Goal: Information Seeking & Learning: Learn about a topic

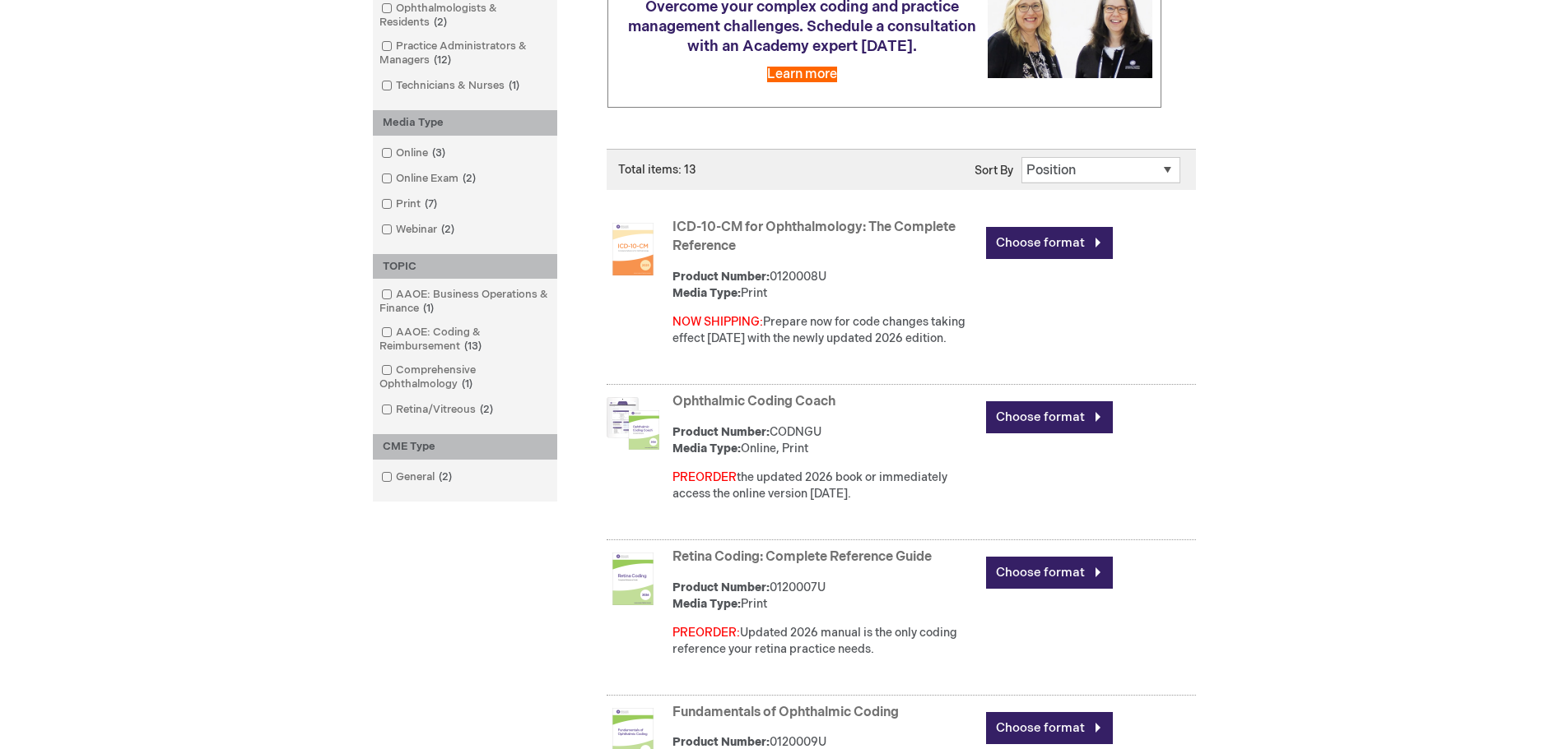
scroll to position [329, 0]
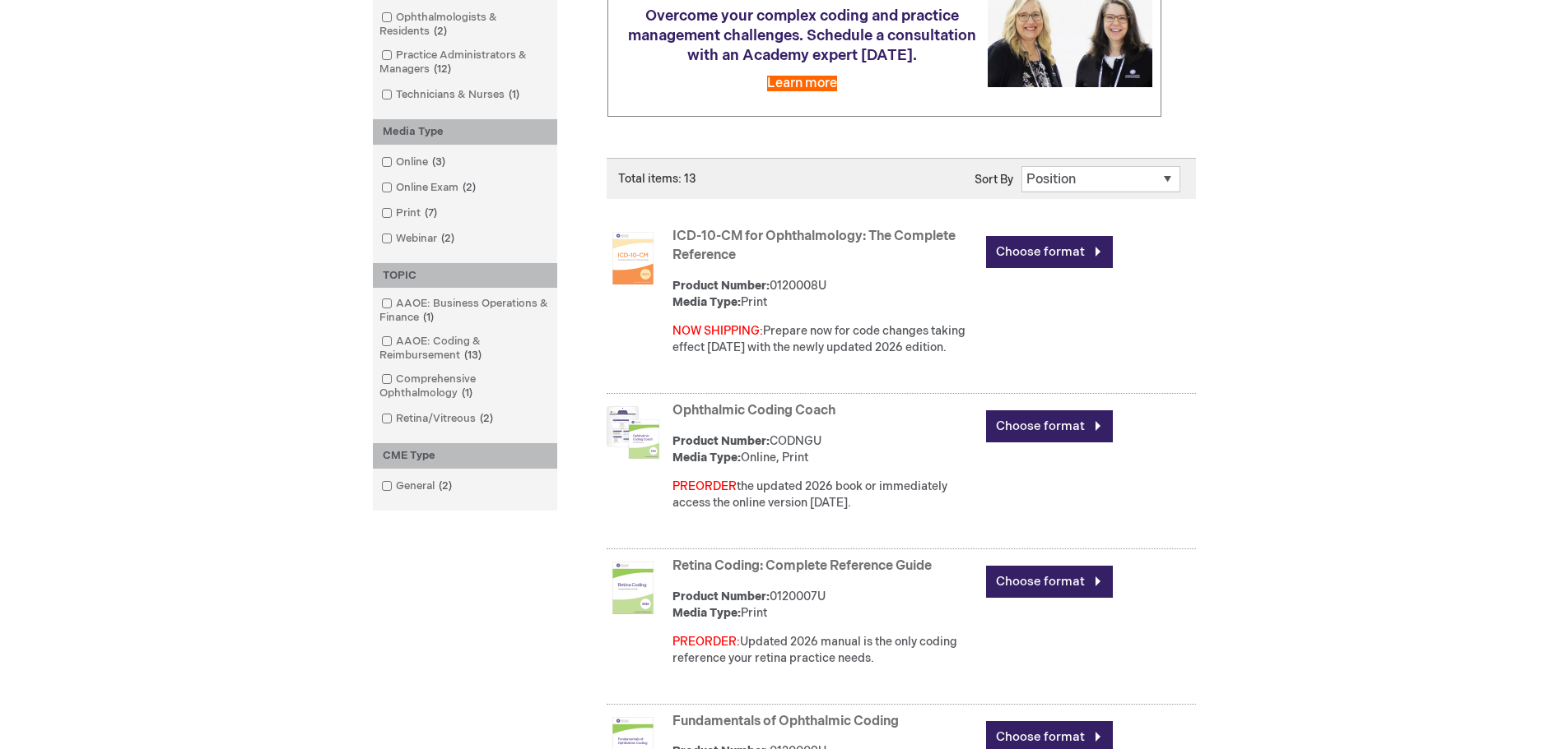
click at [729, 233] on link "ICD-10-CM for Ophthalmology: The Complete Reference" at bounding box center [814, 246] width 283 height 34
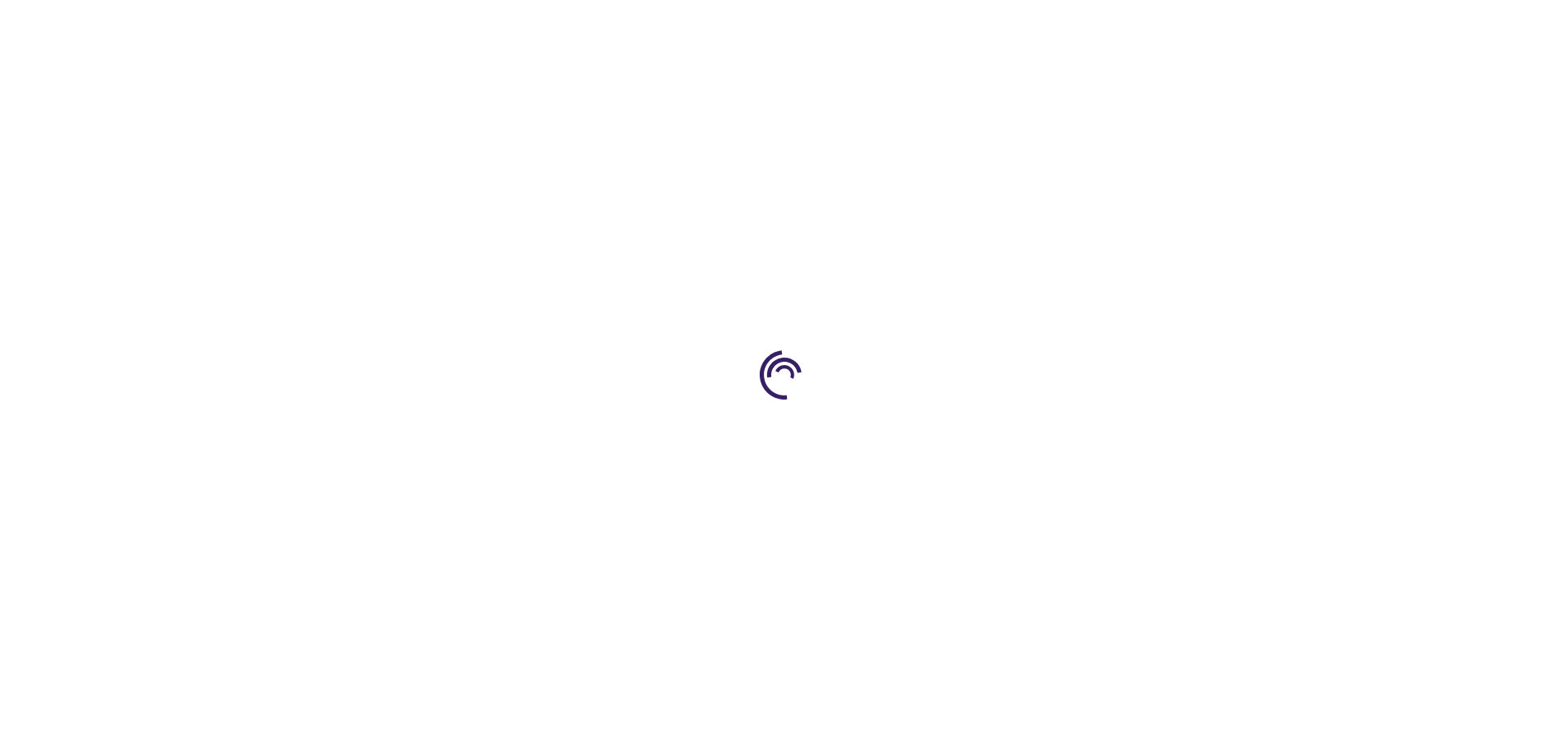
type input "0"
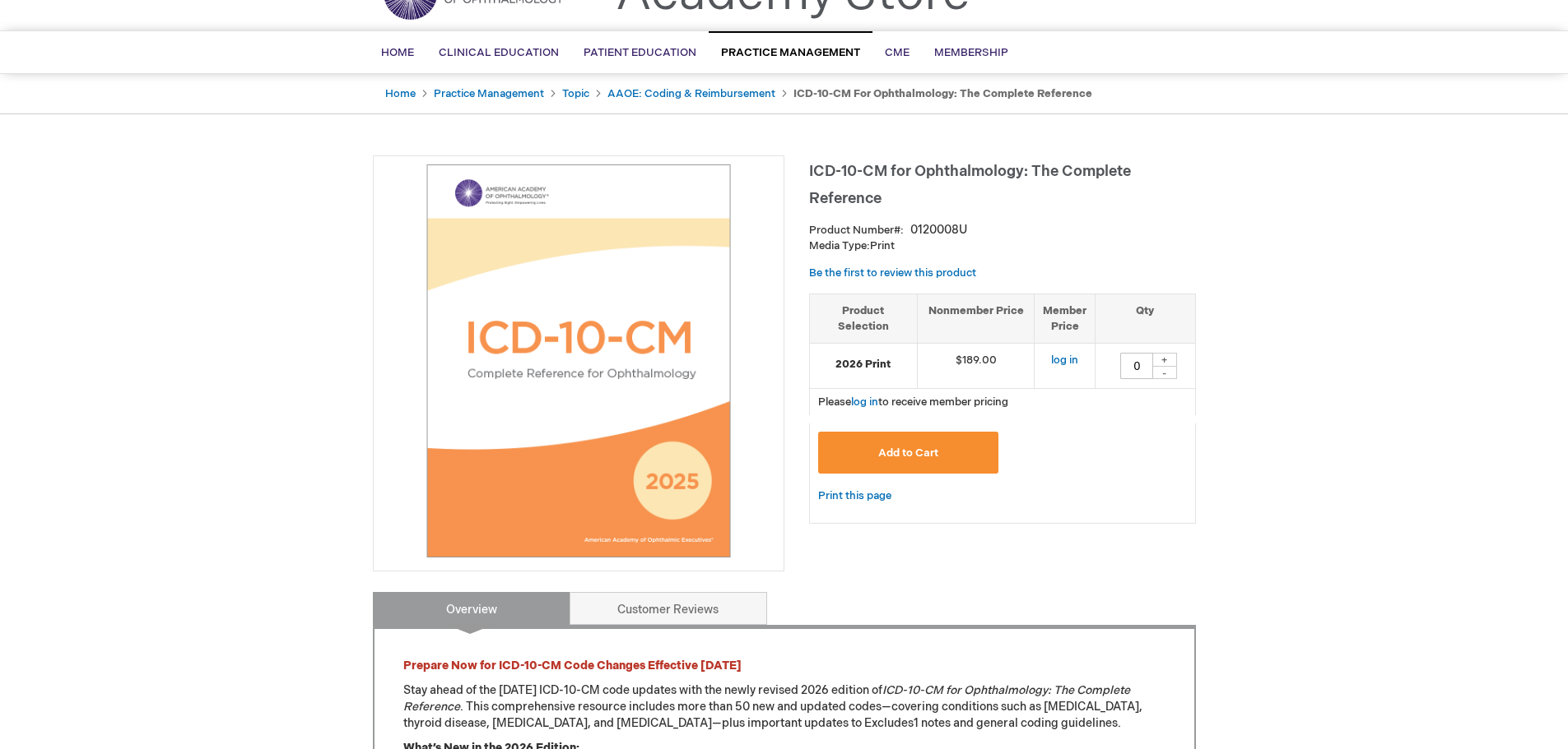
scroll to position [82, 0]
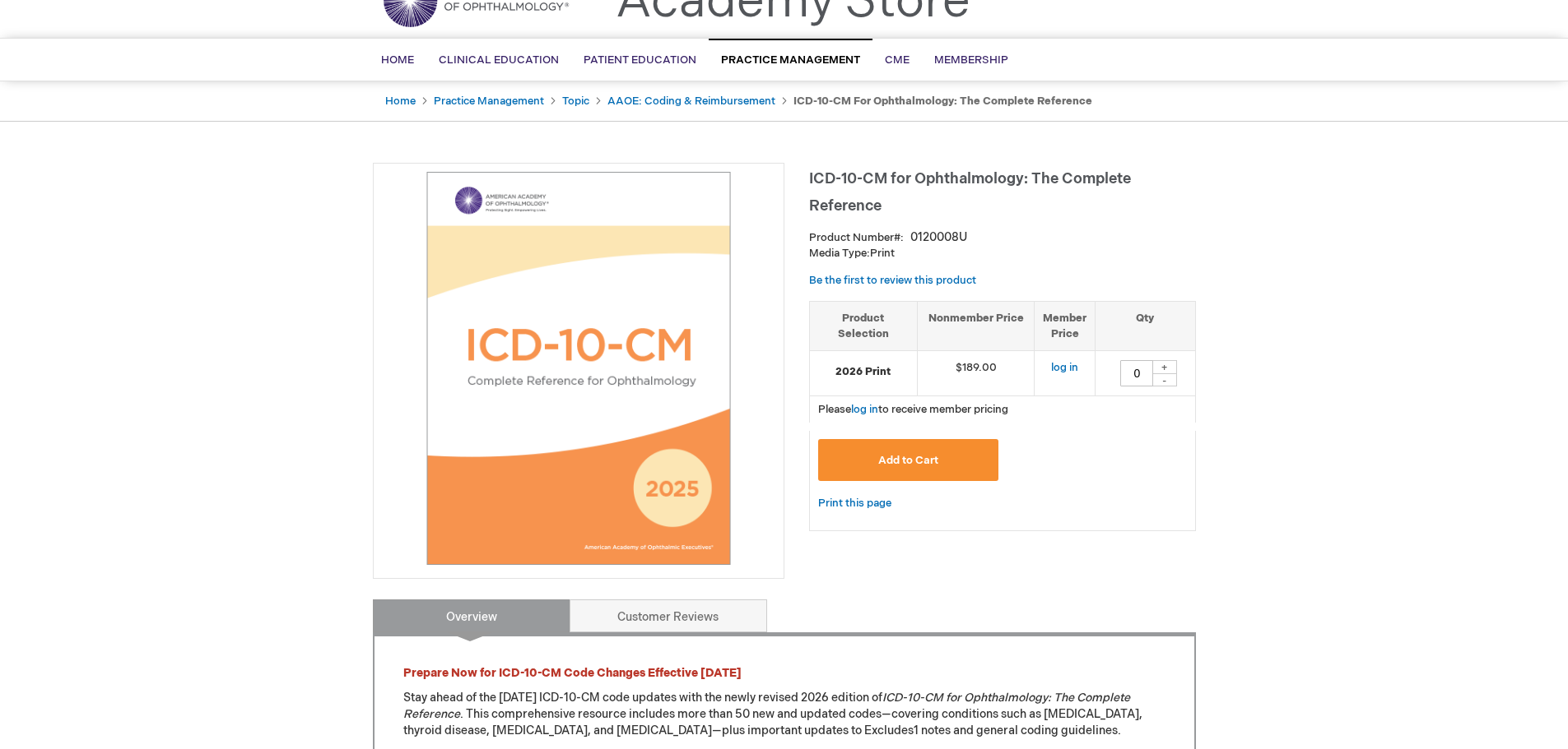
drag, startPoint x: 812, startPoint y: 172, endPoint x: 916, endPoint y: 249, distance: 129.4
click at [916, 249] on div "ICD-10-CM for Ophthalmology: The Complete Reference Product Number 0120008U Med…" at bounding box center [1002, 355] width 387 height 385
copy div "CD-10-CM for Ophthalmology: The Complete Reference Product Number 0120008U Medi…"
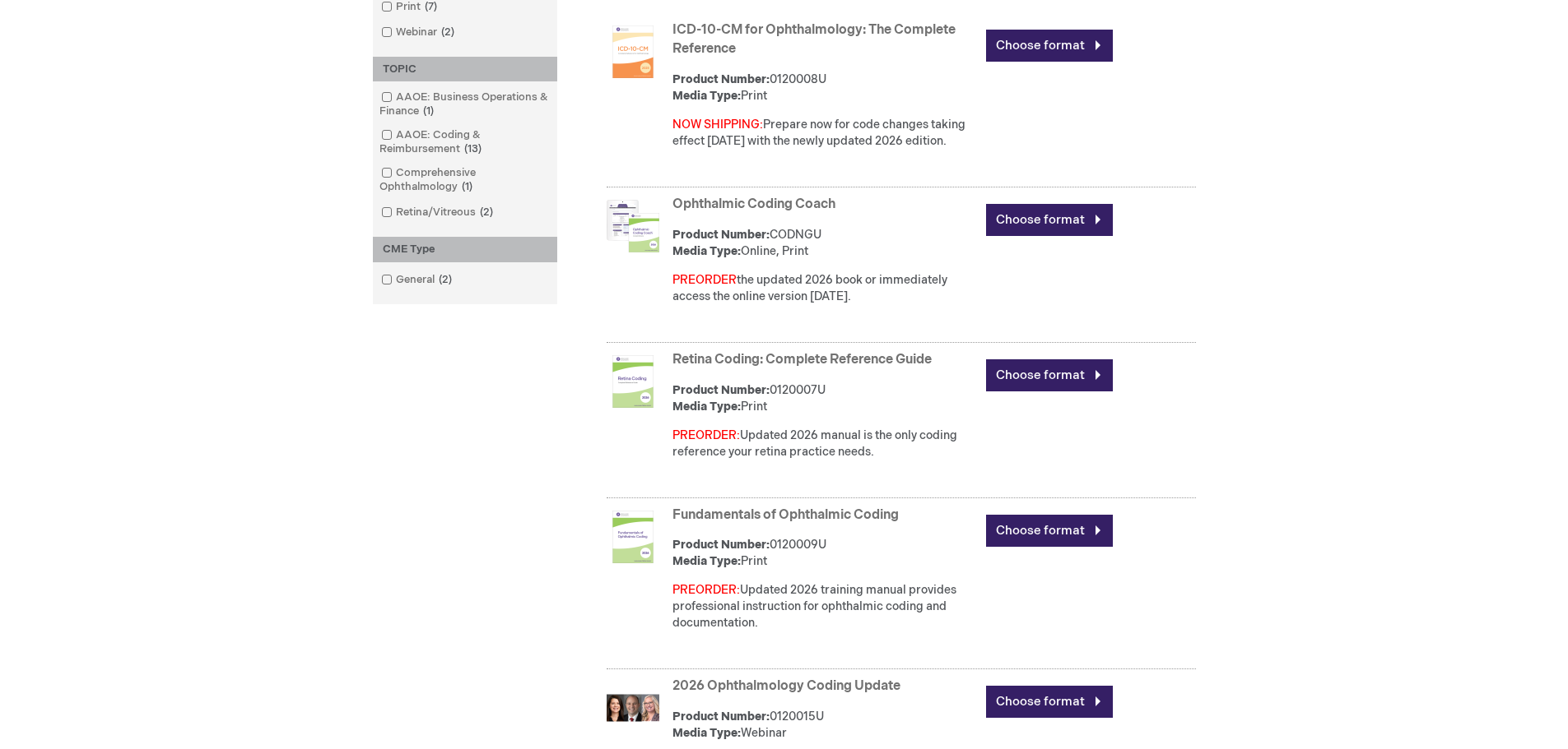
scroll to position [576, 0]
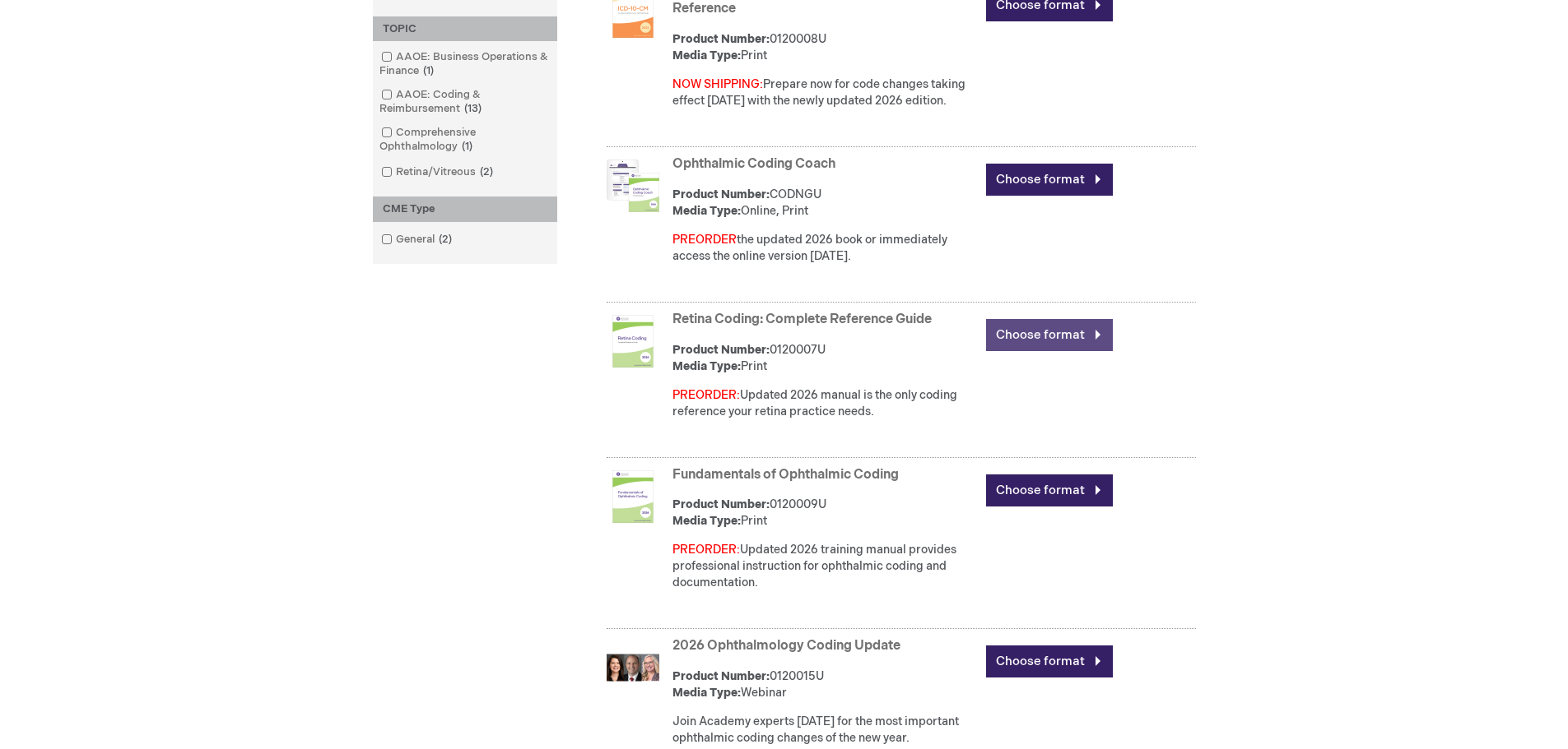
click at [1022, 331] on link "Choose format" at bounding box center [1049, 335] width 127 height 32
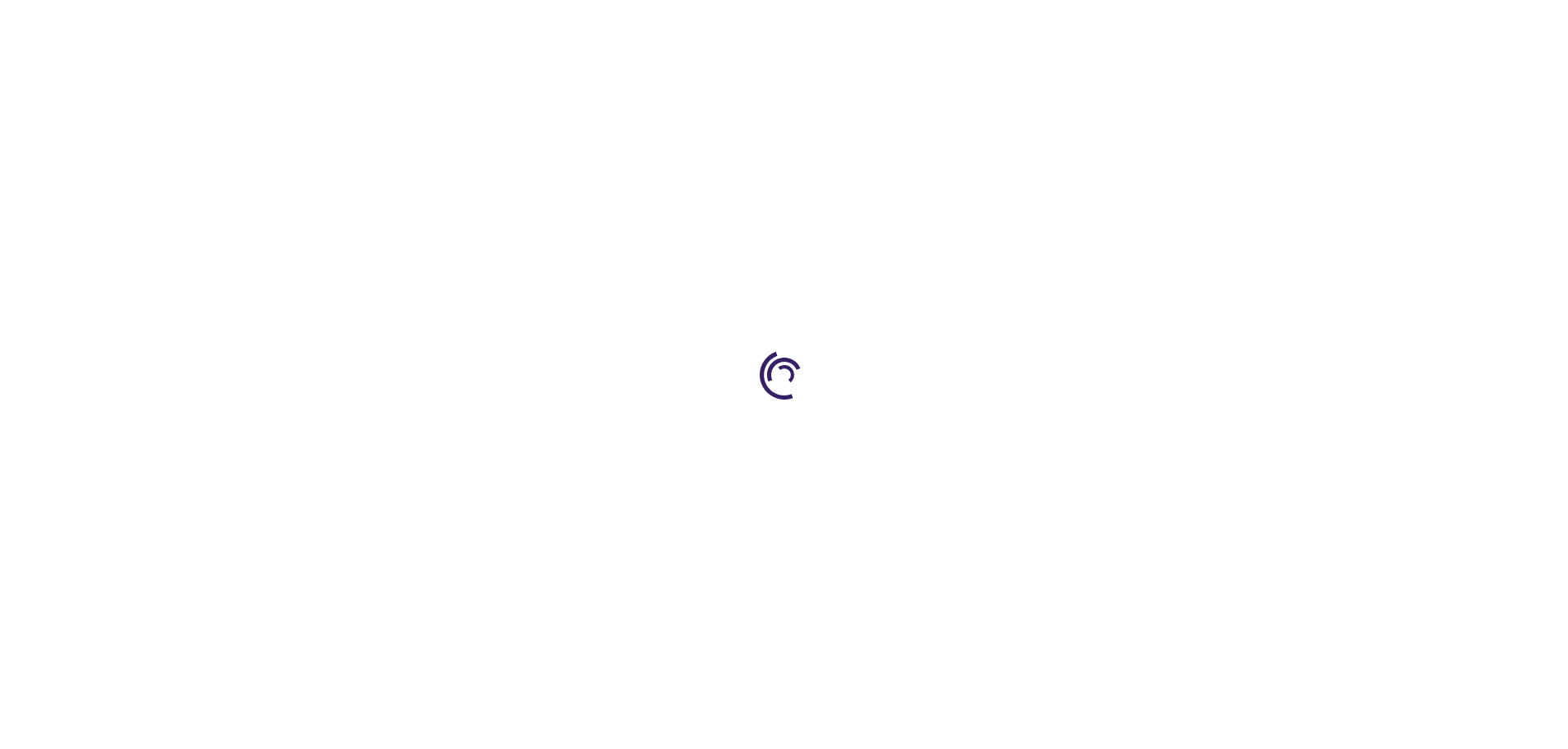
type input "0"
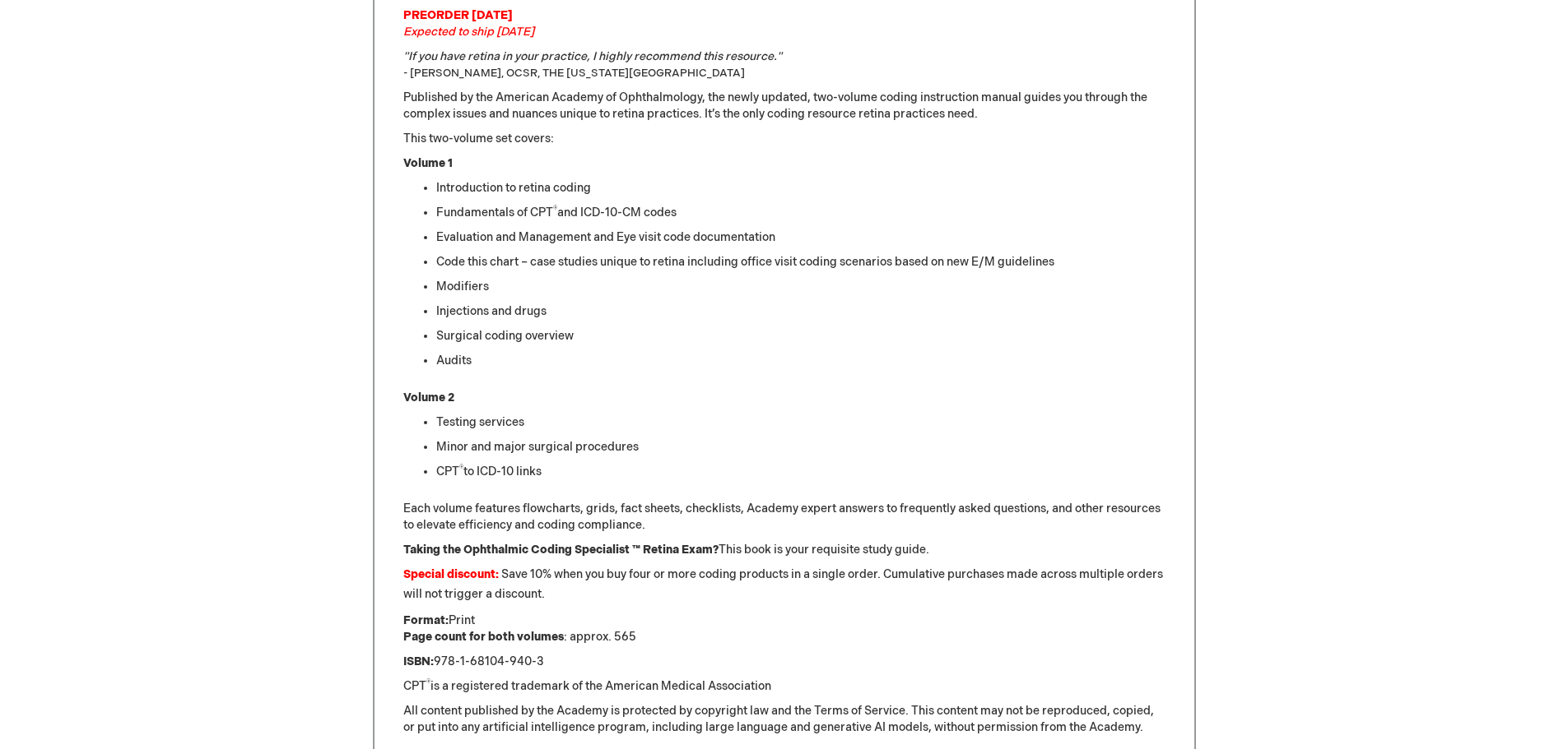
scroll to position [165, 0]
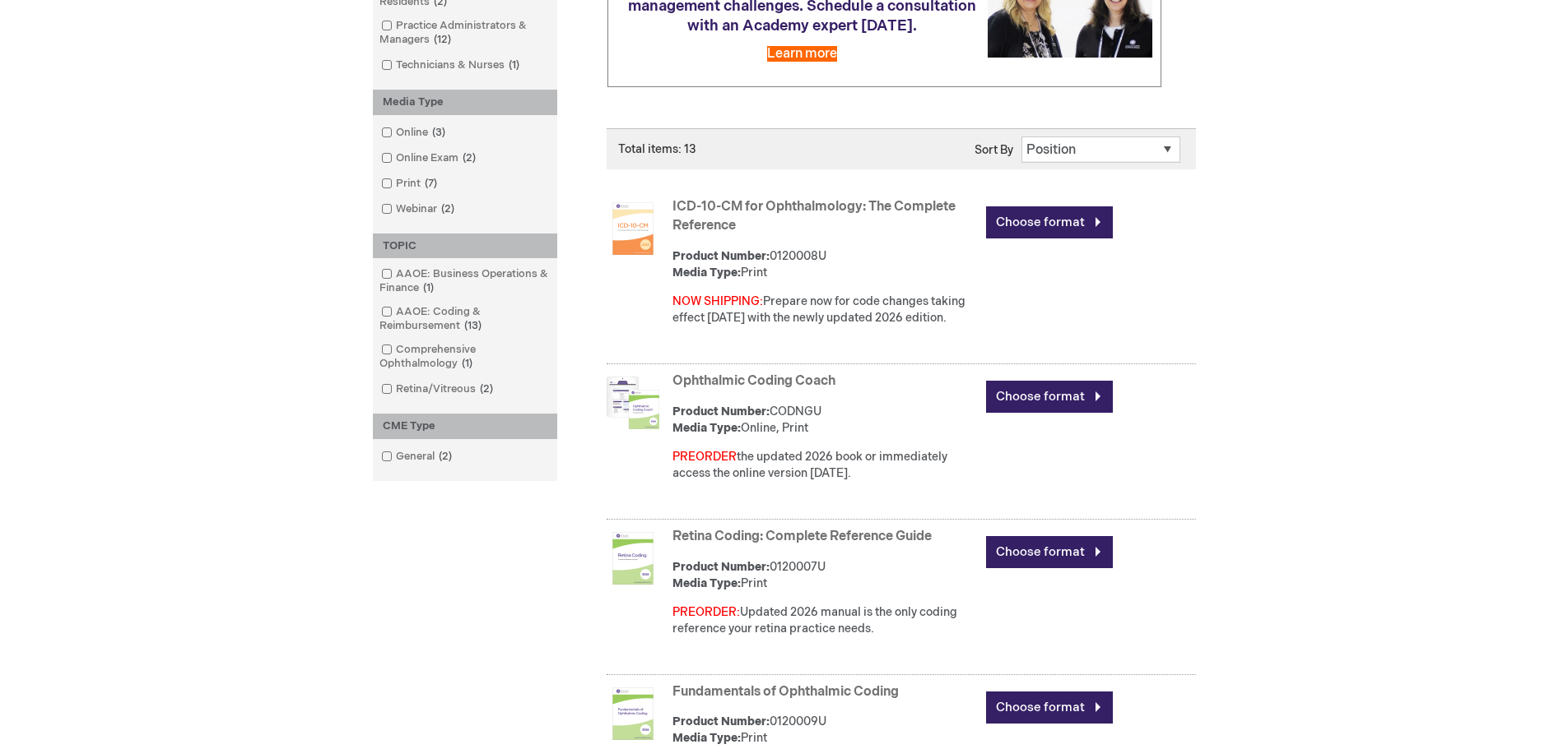
scroll to position [329, 0]
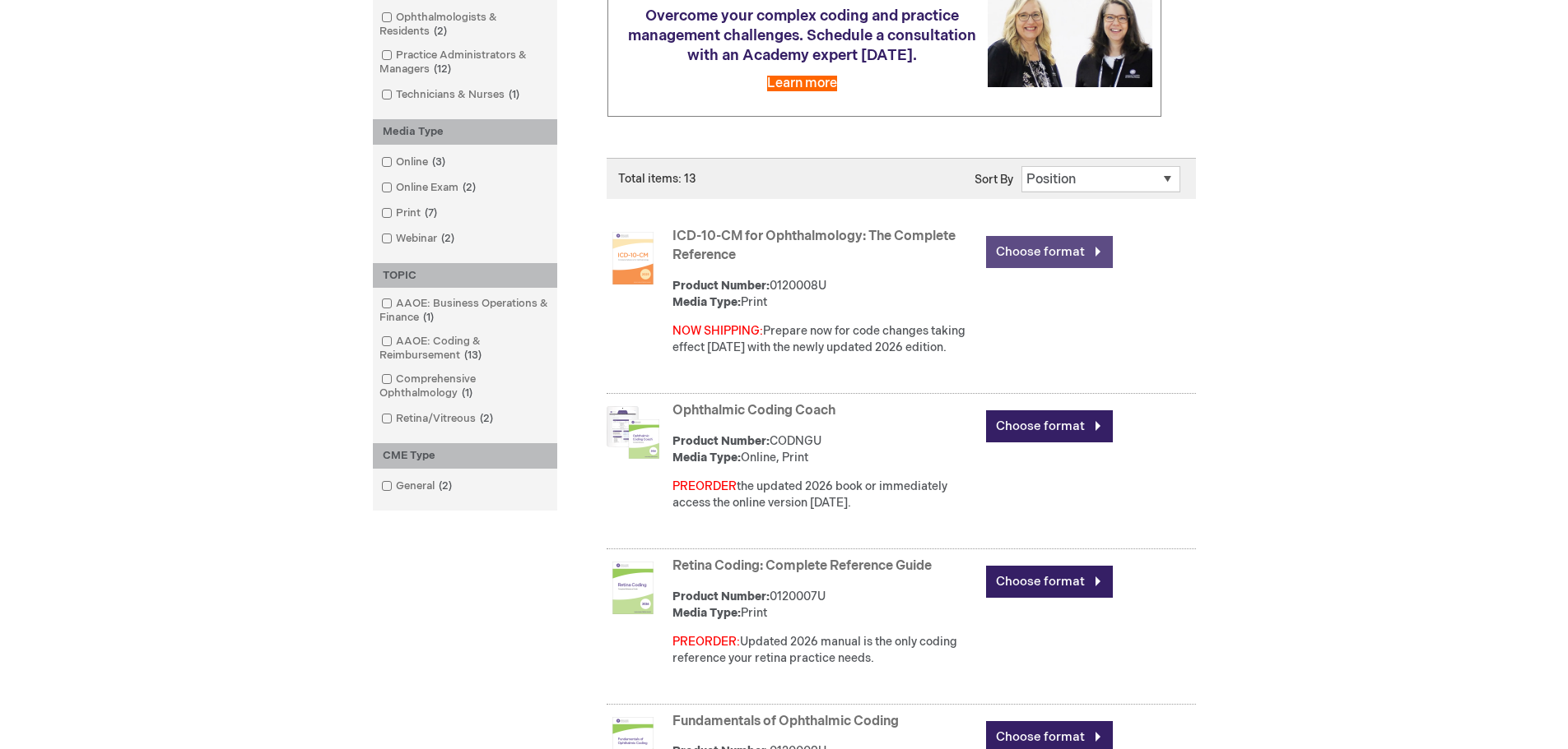
click at [1015, 248] on link "Choose format" at bounding box center [1049, 252] width 127 height 32
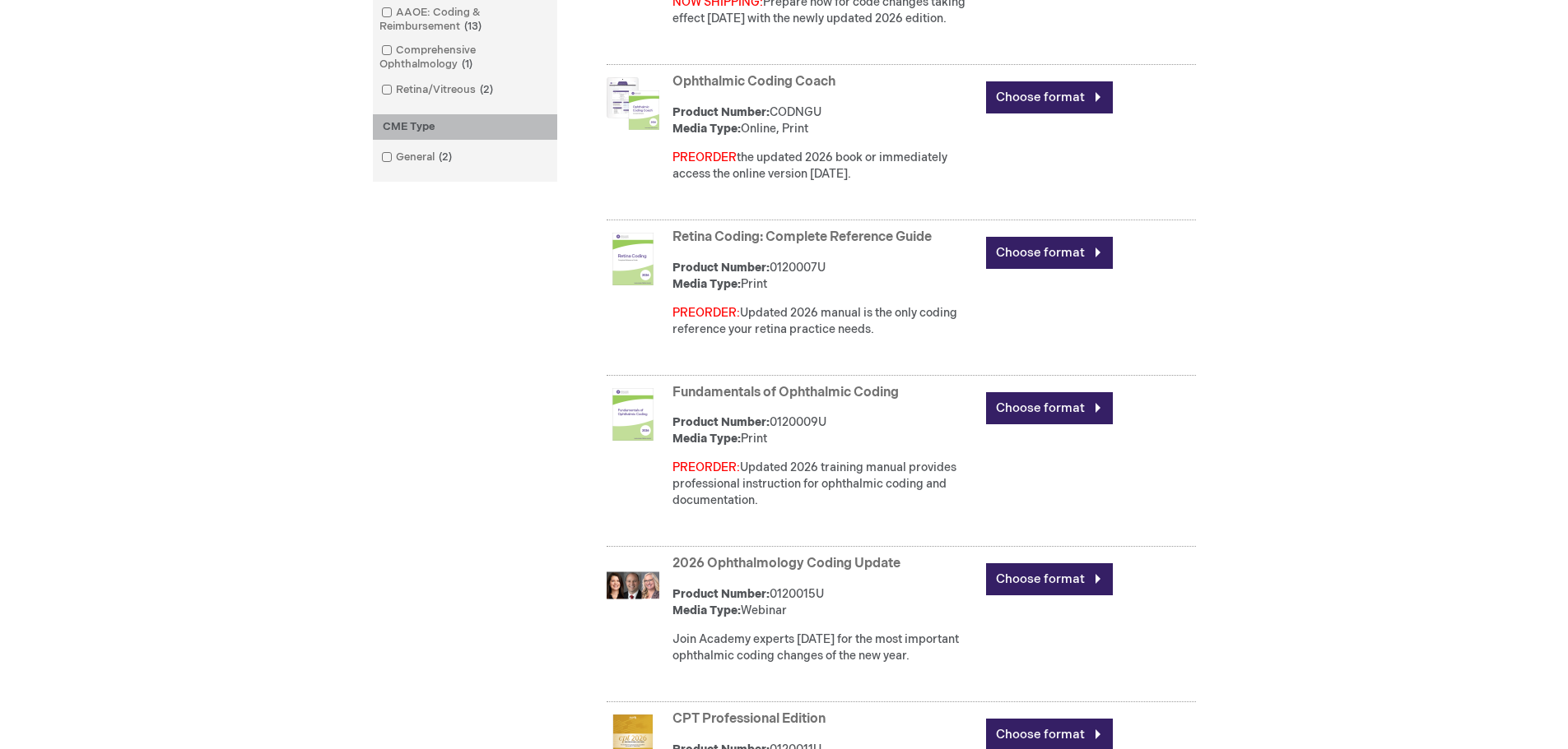
scroll to position [740, 0]
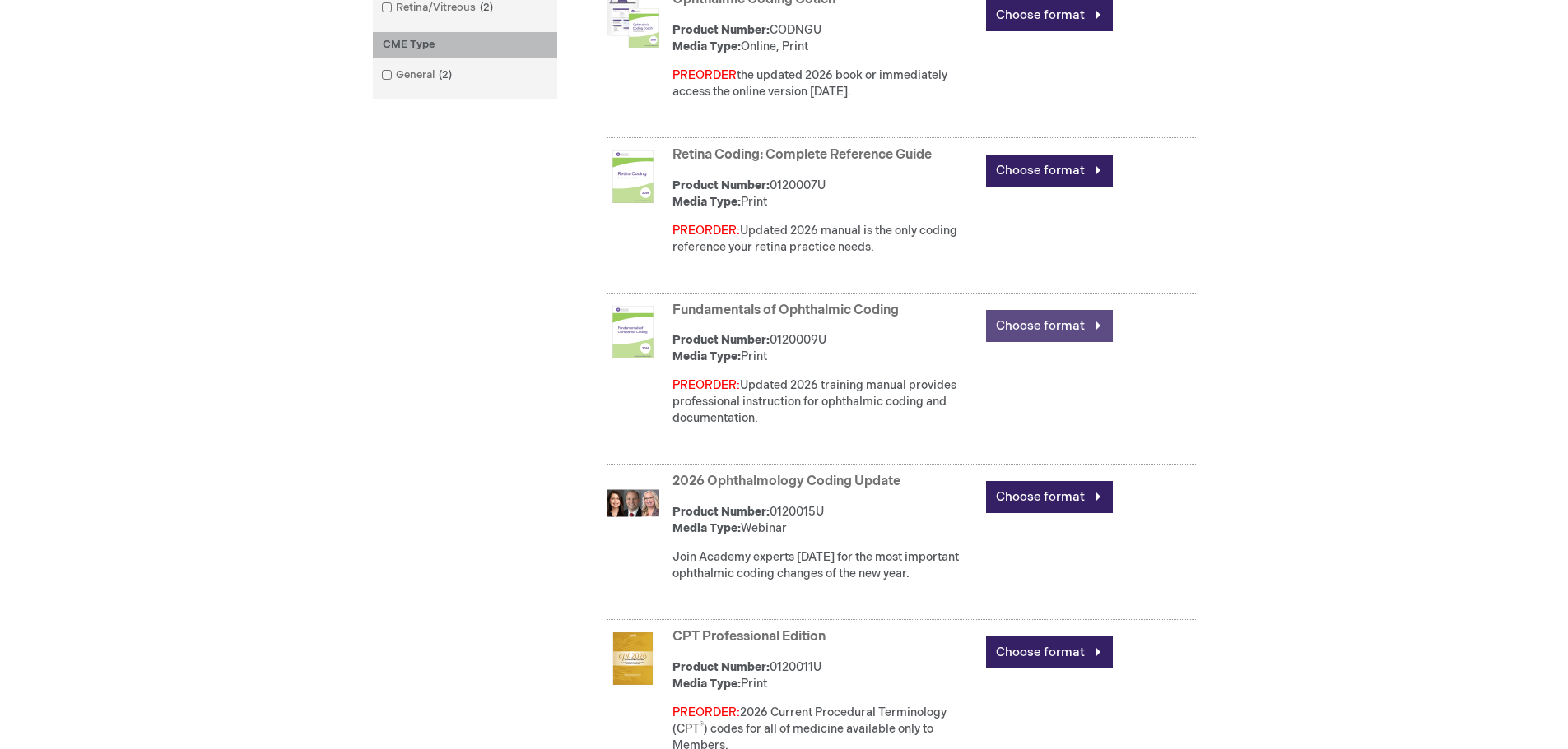
click at [1015, 324] on link "Choose format" at bounding box center [1049, 326] width 127 height 32
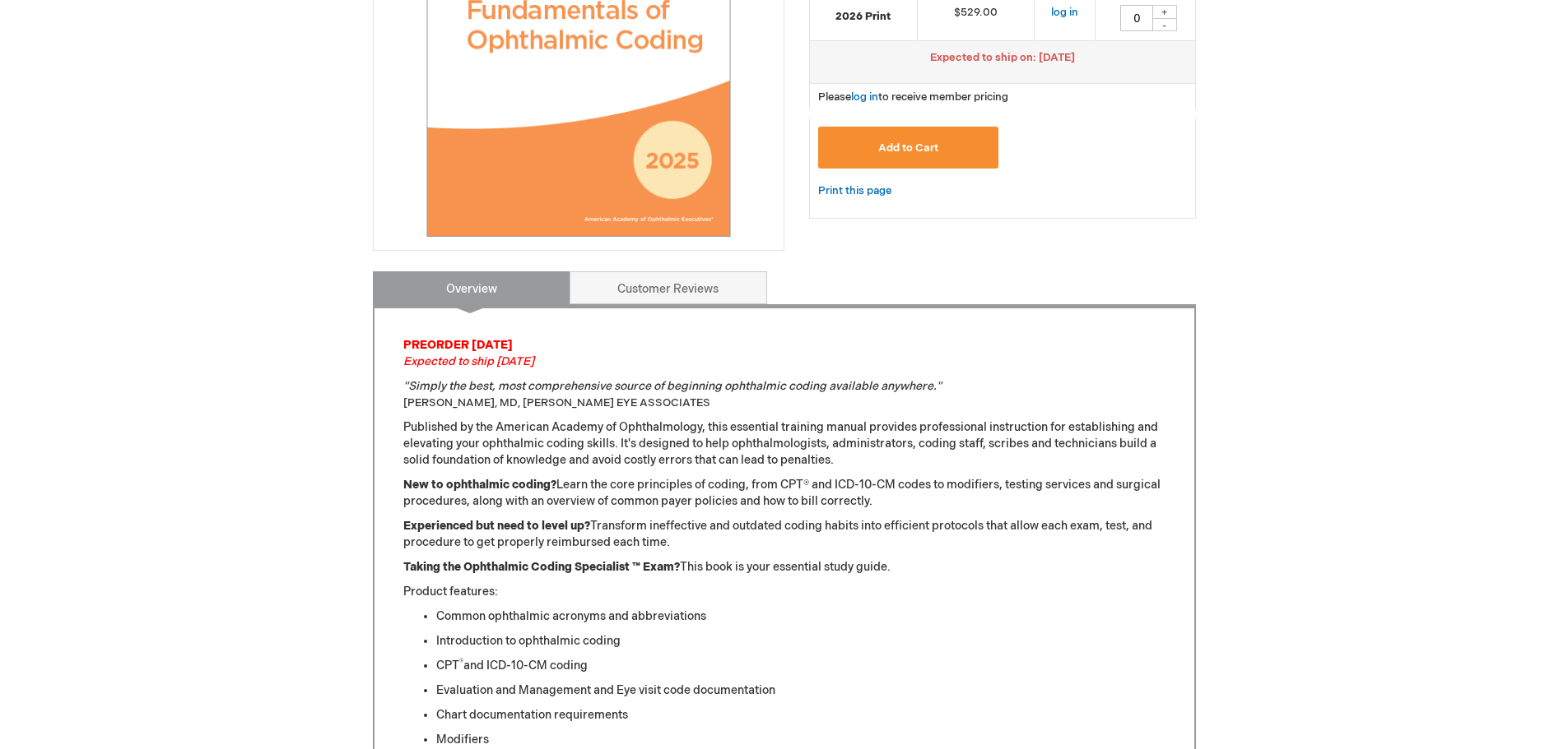
scroll to position [411, 0]
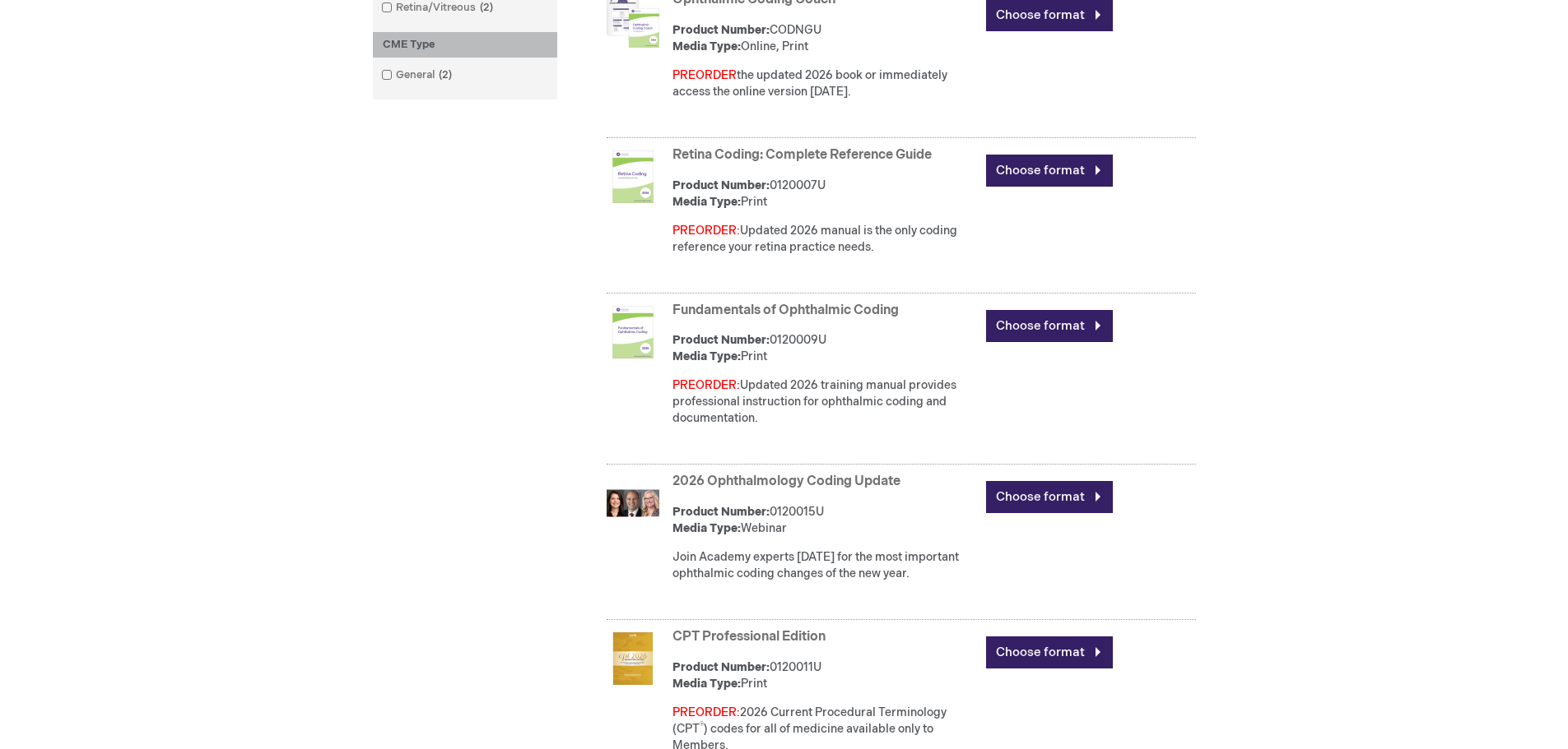
scroll to position [658, 0]
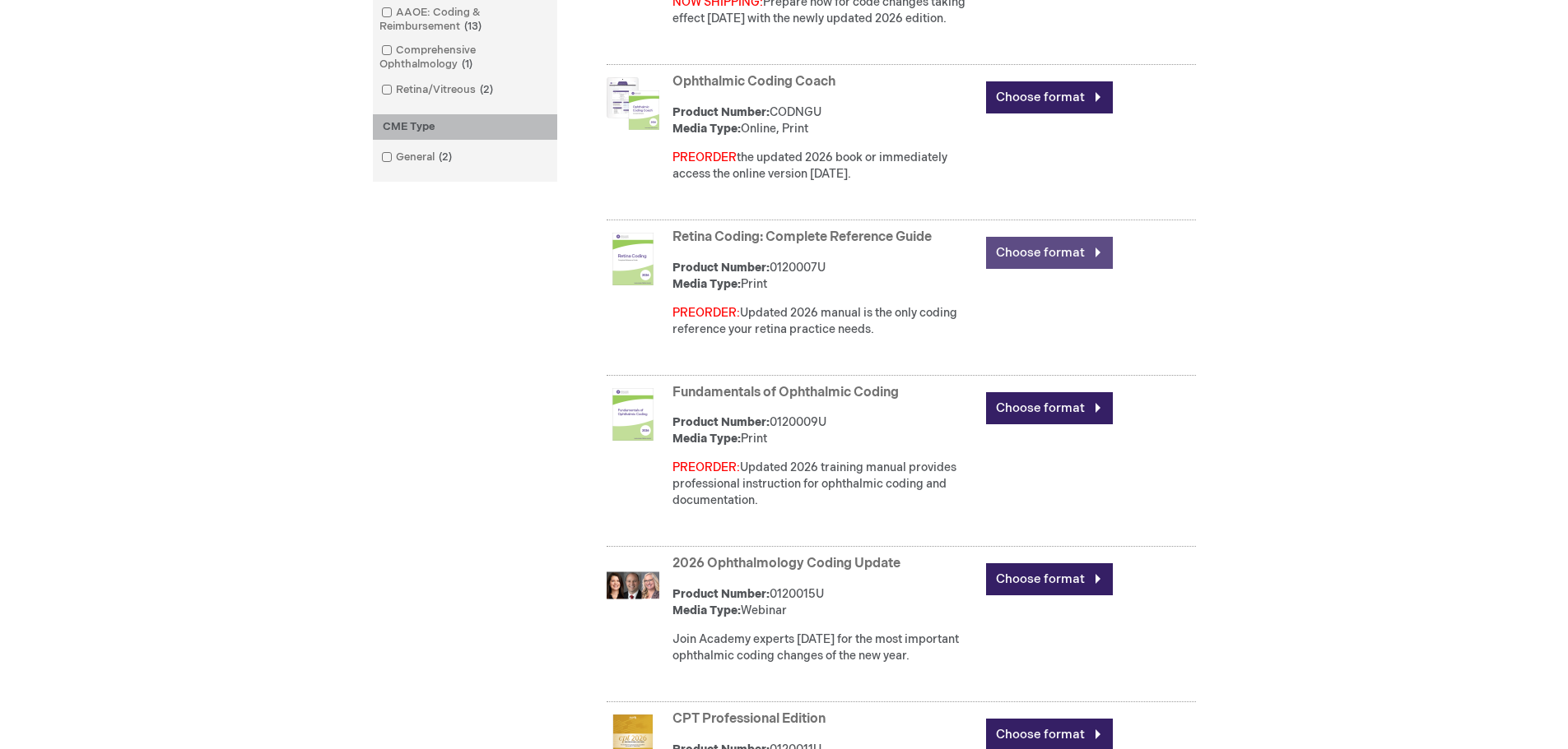
click at [1019, 250] on link "Choose format" at bounding box center [1049, 253] width 127 height 32
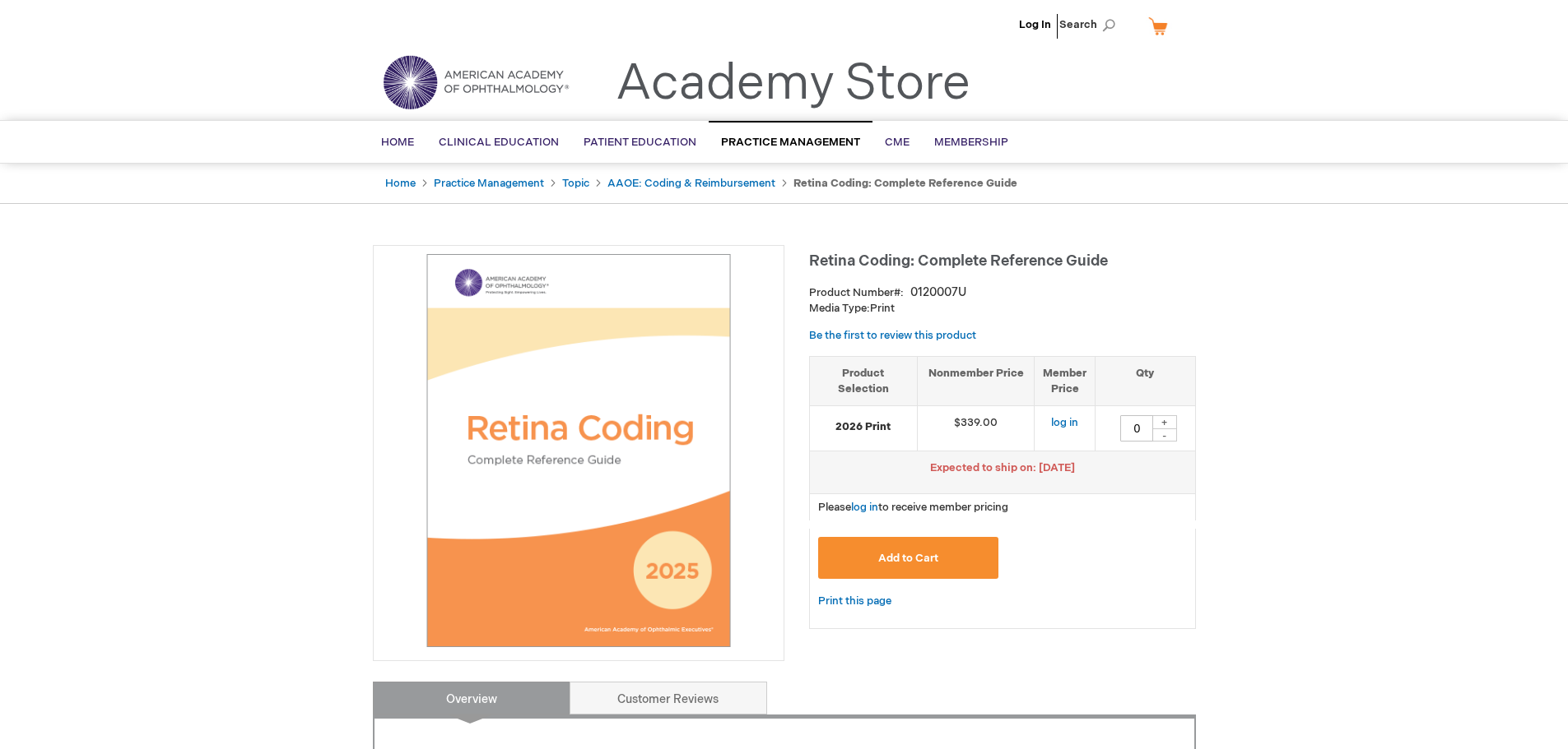
drag, startPoint x: 807, startPoint y: 259, endPoint x: 849, endPoint y: 286, distance: 49.9
drag, startPoint x: 807, startPoint y: 259, endPoint x: 812, endPoint y: 291, distance: 32.4
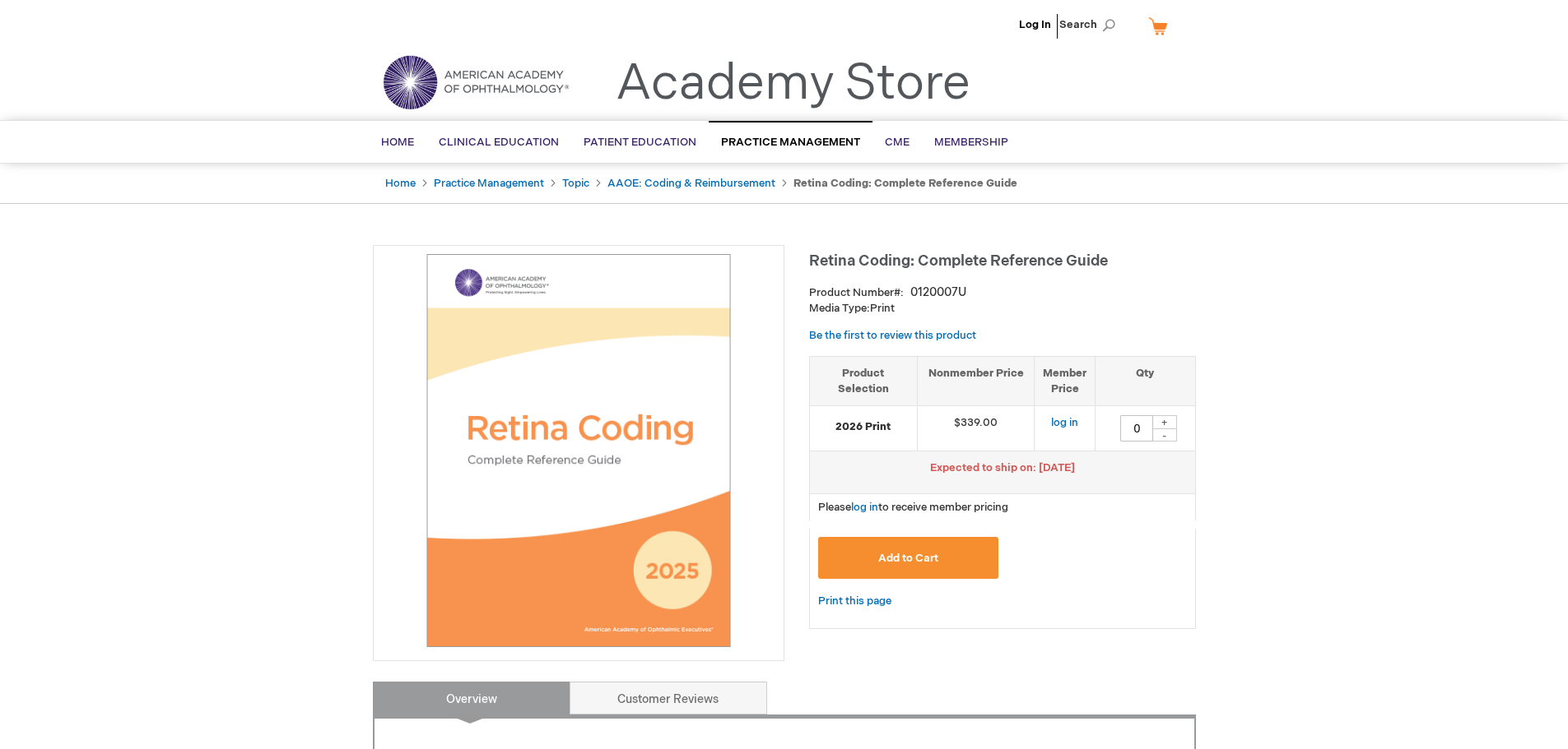
drag, startPoint x: 813, startPoint y: 252, endPoint x: 987, endPoint y: 306, distance: 182.2
click at [979, 306] on div "Retina Coding: Complete Reference Guide Product Number 0120007U Media Type: Pri…" at bounding box center [1002, 445] width 387 height 400
